Goal: Task Accomplishment & Management: Complete application form

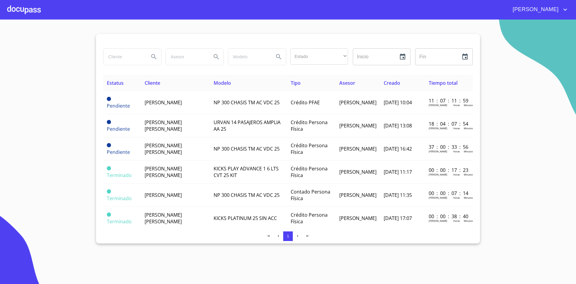
click at [26, 9] on div at bounding box center [24, 9] width 34 height 19
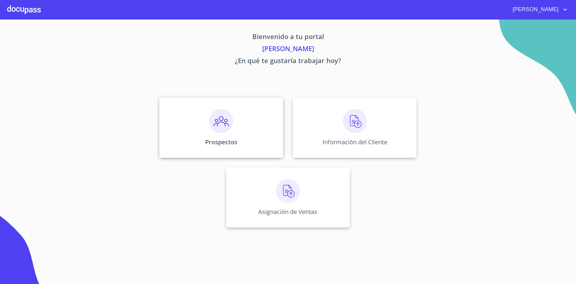
click at [247, 126] on div "Prospectos" at bounding box center [221, 128] width 124 height 60
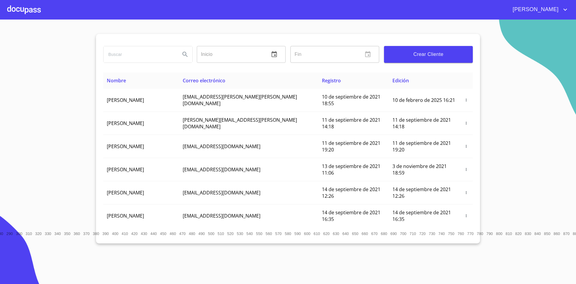
click at [17, 10] on div at bounding box center [24, 9] width 34 height 19
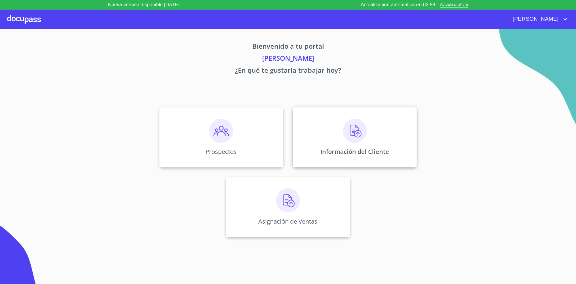
click at [347, 143] on div "Información del Cliente" at bounding box center [355, 137] width 124 height 60
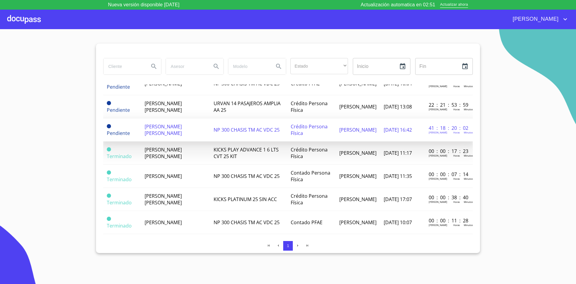
scroll to position [29, 0]
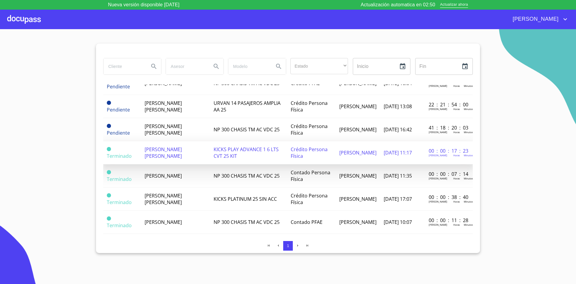
click at [271, 159] on td "KICKS PLAY ADVANCE 1 6 LTS CVT 25 KIT" at bounding box center [248, 152] width 77 height 23
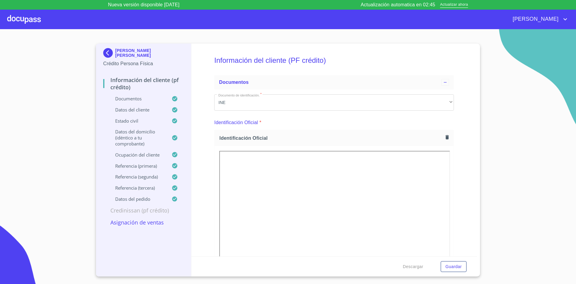
click at [460, 176] on div "Información del cliente (PF crédito) Documentos Documento de identificación.   …" at bounding box center [335, 150] width 286 height 213
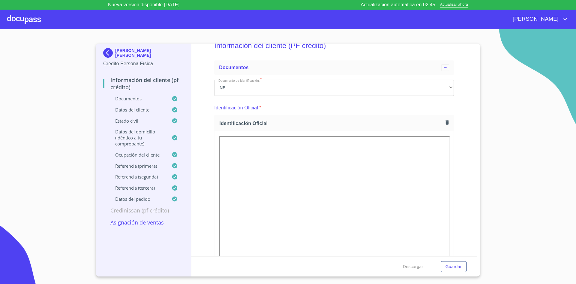
scroll to position [15, 0]
click at [149, 221] on p "Asignación de Ventas" at bounding box center [143, 222] width 81 height 7
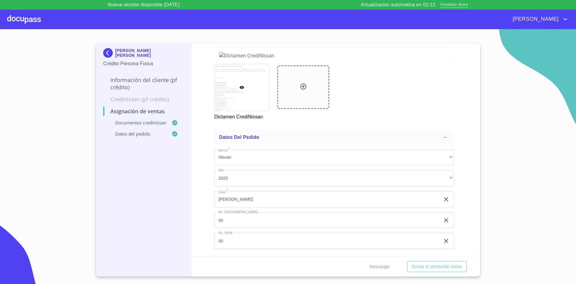
scroll to position [165, 0]
drag, startPoint x: 479, startPoint y: 155, endPoint x: 476, endPoint y: 180, distance: 25.7
click at [476, 180] on div "JUAN JOSE PEREZ VARGAS Crédito Persona Física Información del cliente (PF crédi…" at bounding box center [288, 160] width 384 height 233
click at [437, 265] on span "Enviar a Ventanilla única" at bounding box center [437, 267] width 50 height 8
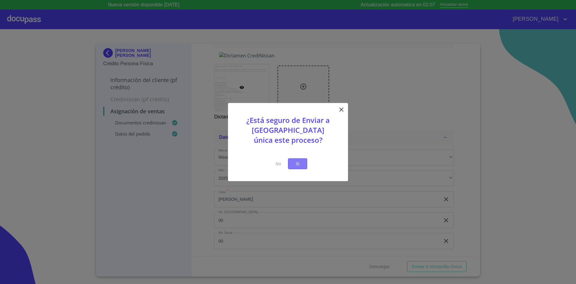
click at [299, 159] on button "Si" at bounding box center [297, 163] width 19 height 11
